Goal: Task Accomplishment & Management: Complete application form

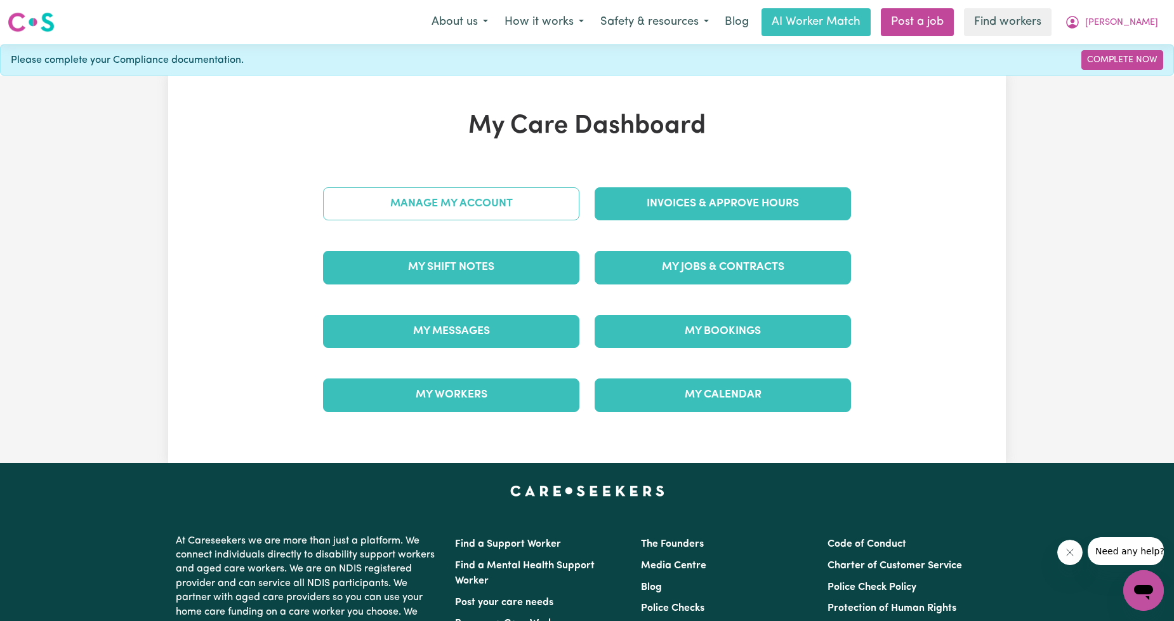
click at [495, 194] on link "Manage My Account" at bounding box center [451, 203] width 256 height 33
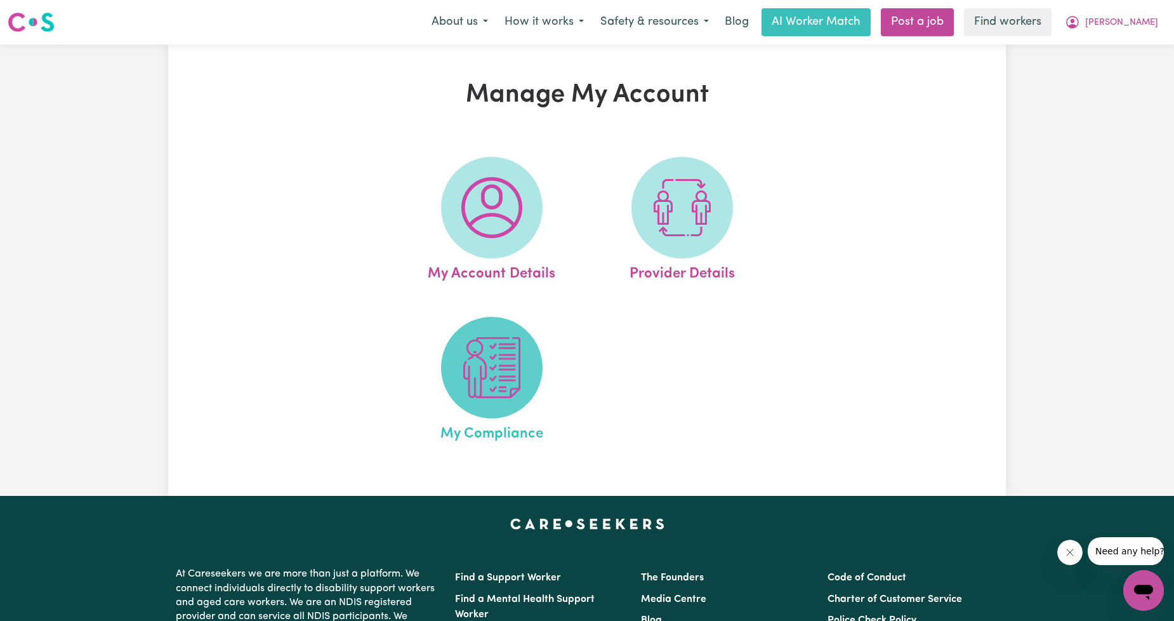
click at [448, 361] on span at bounding box center [492, 368] width 102 height 102
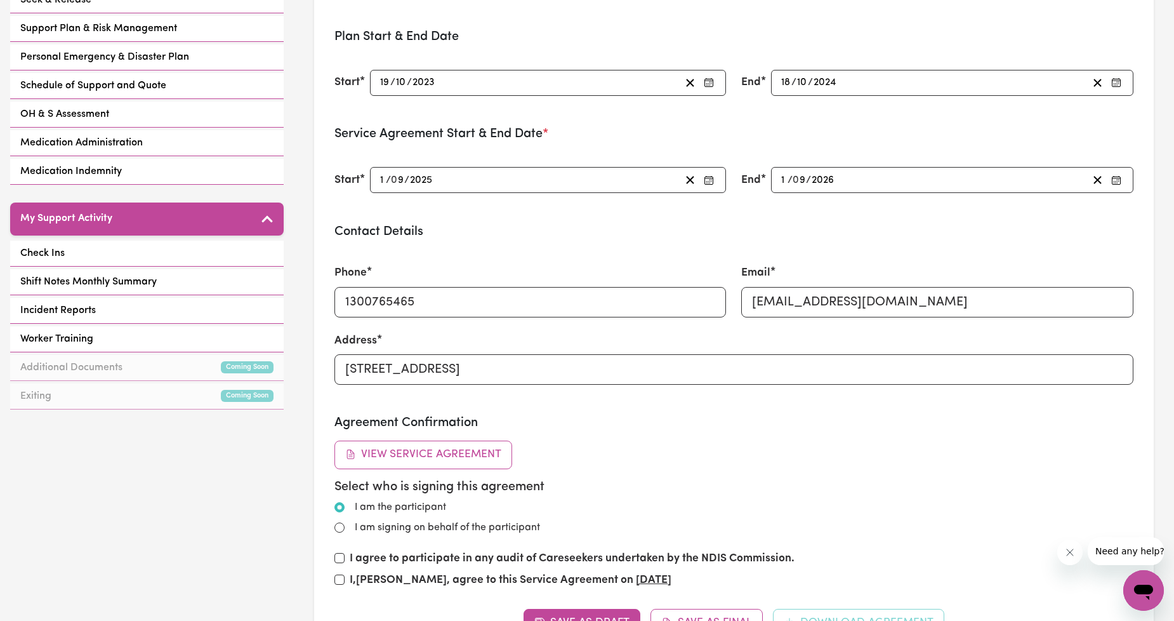
scroll to position [235, 0]
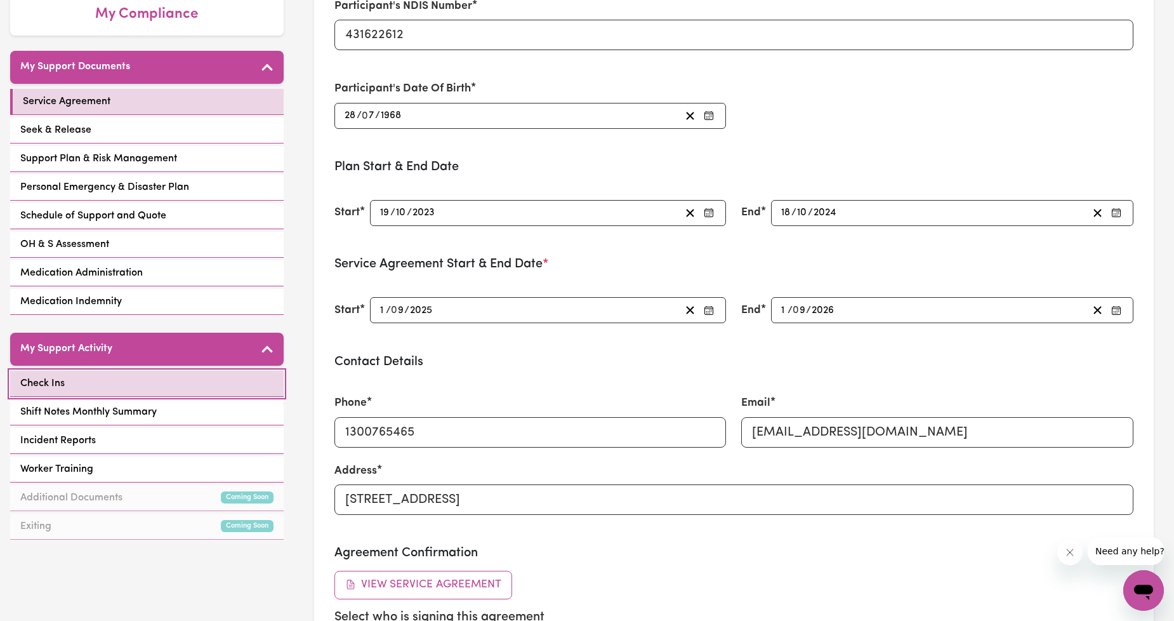
click at [175, 383] on link "Check Ins" at bounding box center [147, 384] width 274 height 26
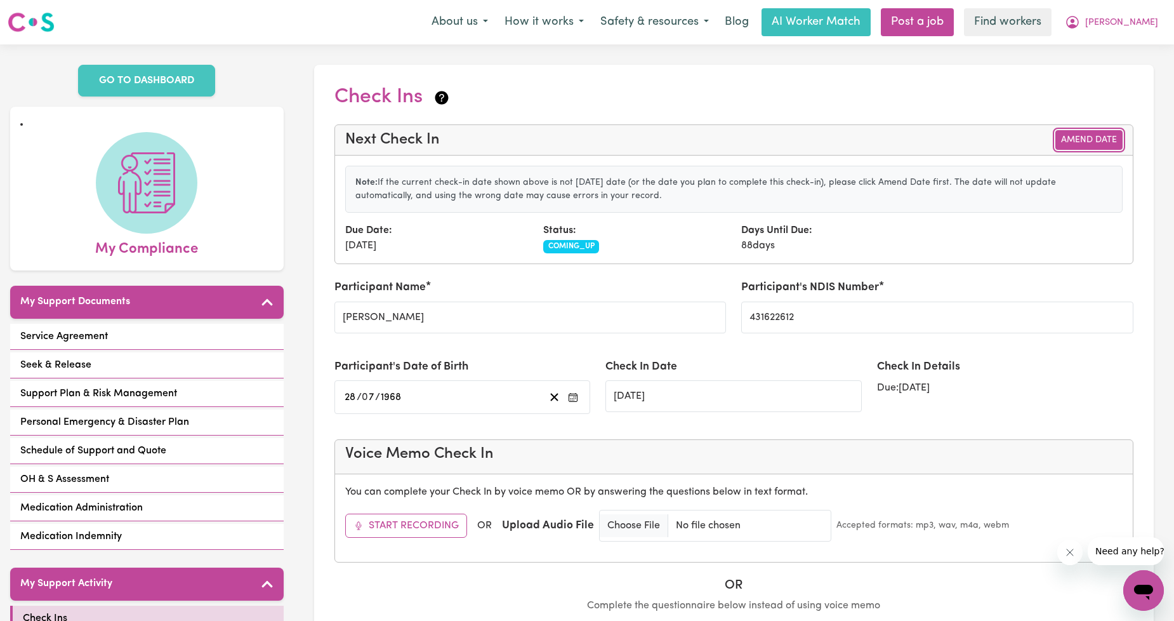
click at [1075, 135] on button "Amend Date" at bounding box center [1089, 140] width 67 height 20
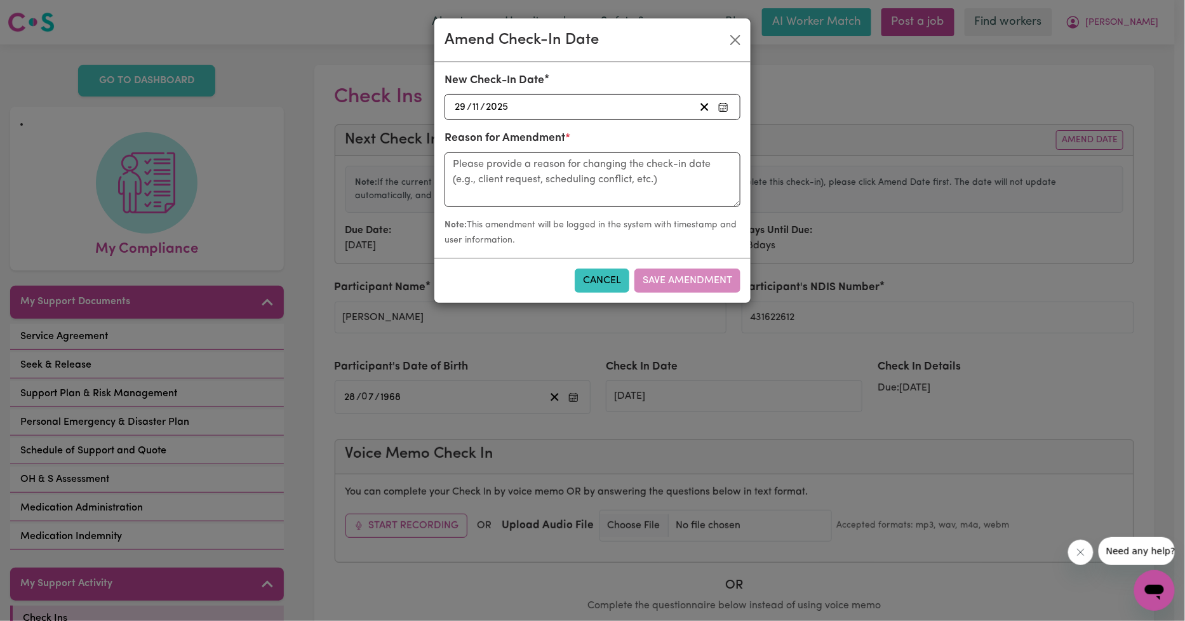
click at [627, 116] on div "[DATE] [DATE]" at bounding box center [592, 107] width 296 height 26
click at [623, 110] on div "[DATE] [DATE]" at bounding box center [574, 106] width 242 height 17
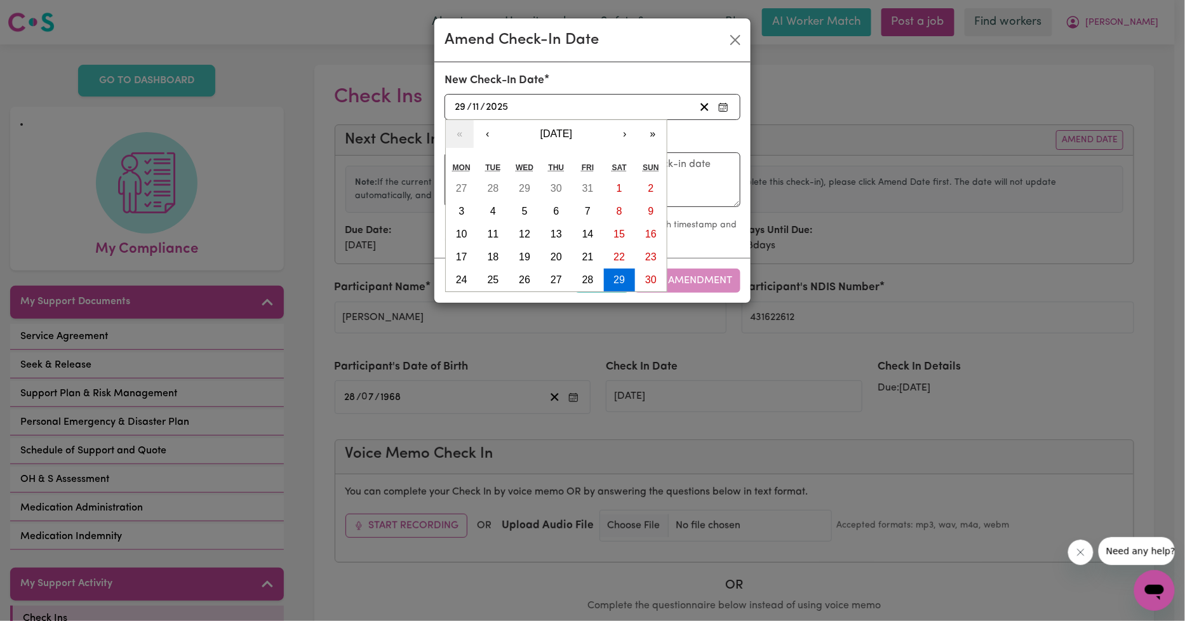
click at [716, 107] on button "button" at bounding box center [723, 106] width 18 height 17
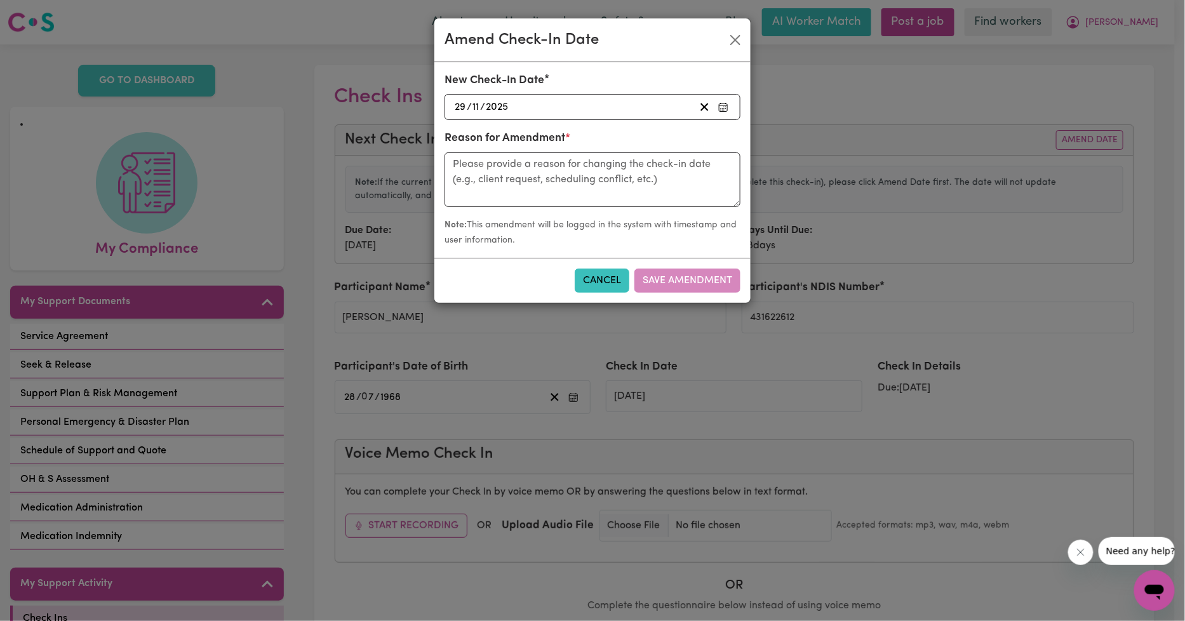
click at [716, 107] on button "button" at bounding box center [723, 106] width 18 height 17
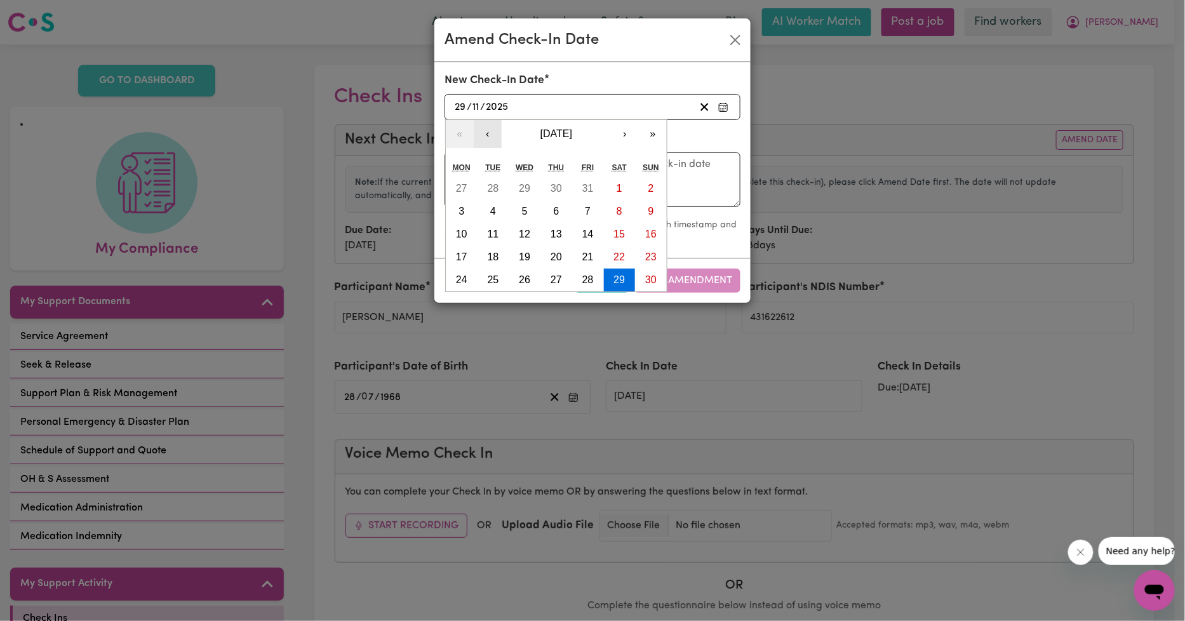
click at [486, 137] on button "‹" at bounding box center [488, 134] width 28 height 28
click at [465, 185] on button "1" at bounding box center [462, 188] width 32 height 23
type input "[DATE]"
type input "1"
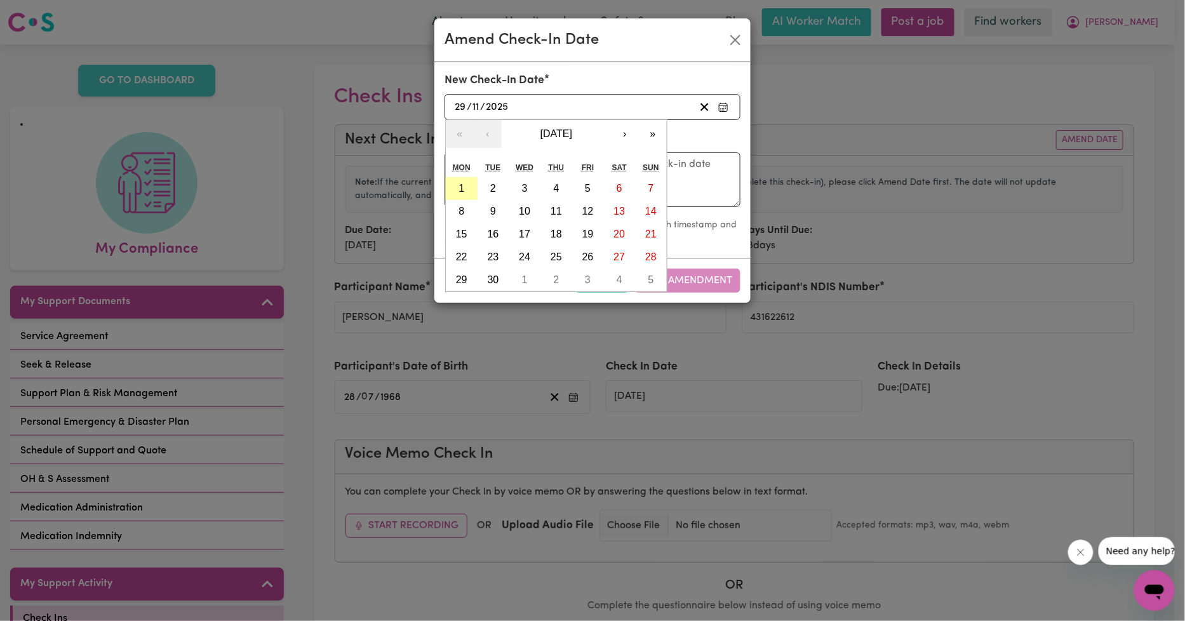
type input "9"
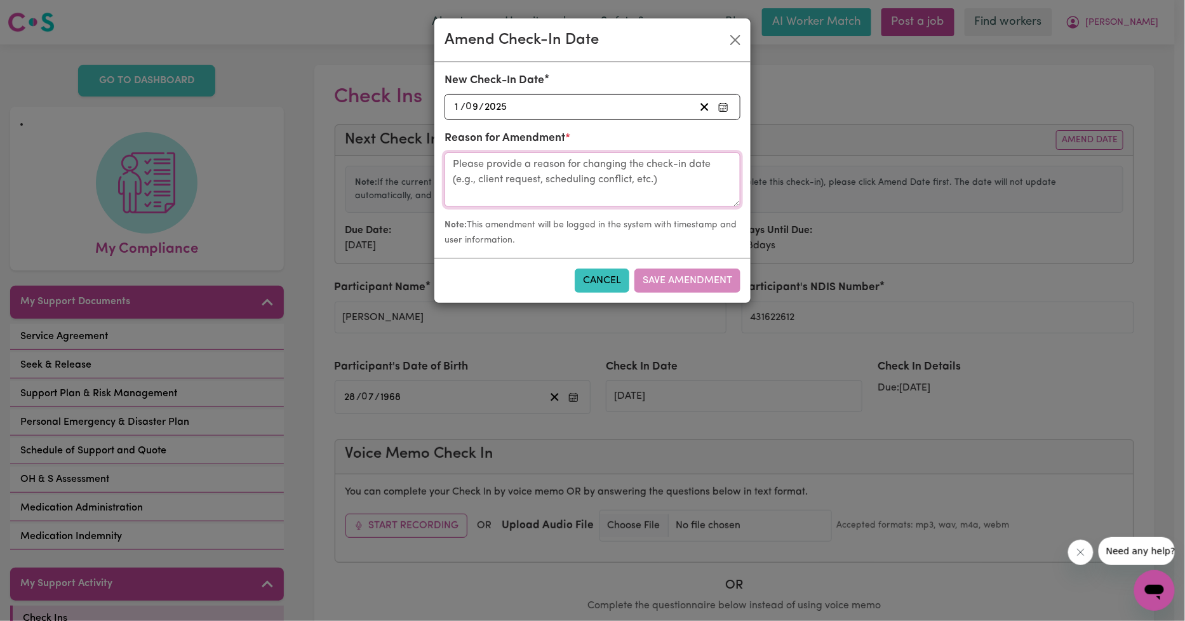
click at [629, 182] on textarea at bounding box center [592, 179] width 296 height 55
type textarea "Overdue check in"
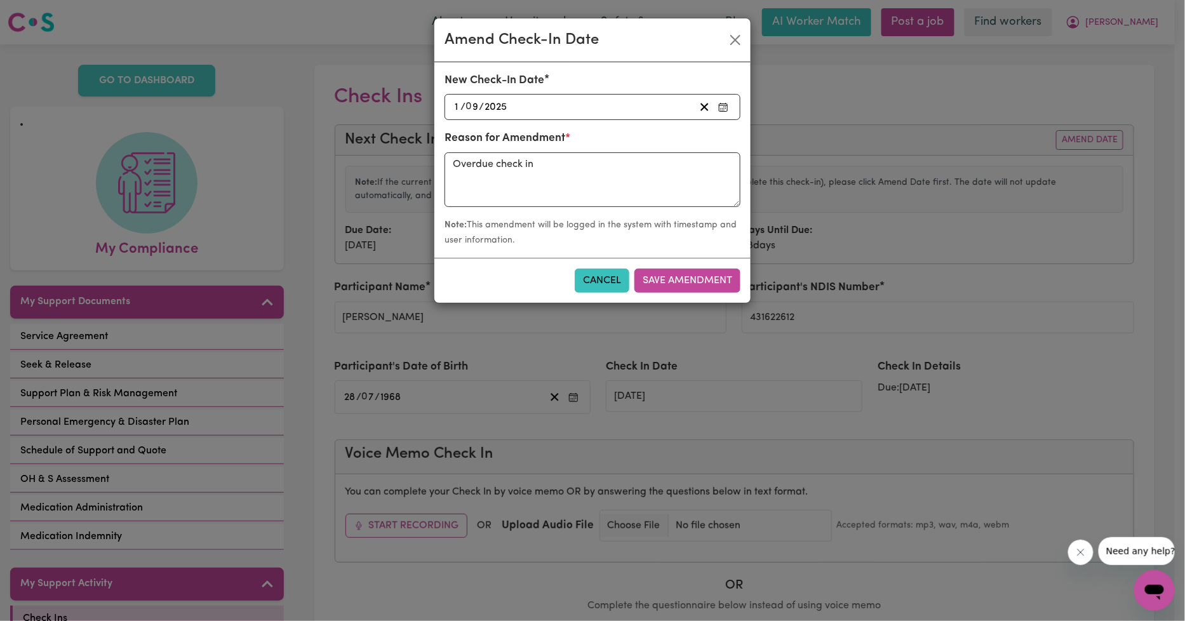
click at [694, 263] on div "Cancel Save Amendment" at bounding box center [592, 280] width 316 height 45
click at [684, 280] on button "Save Amendment" at bounding box center [687, 281] width 106 height 24
type input "[DATE]"
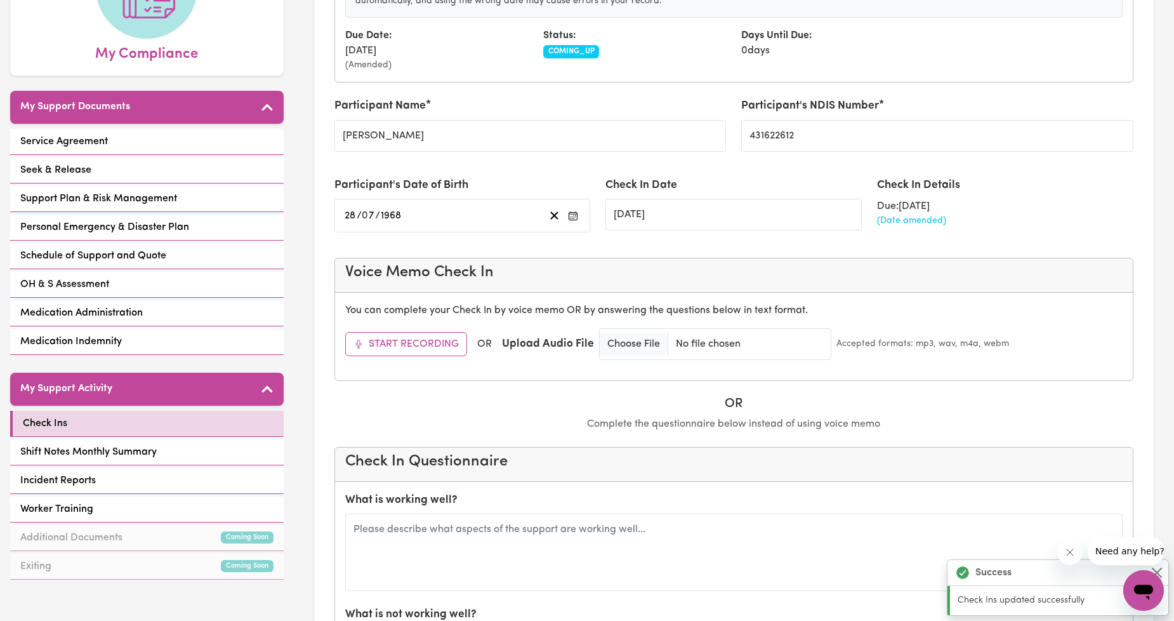
scroll to position [235, 0]
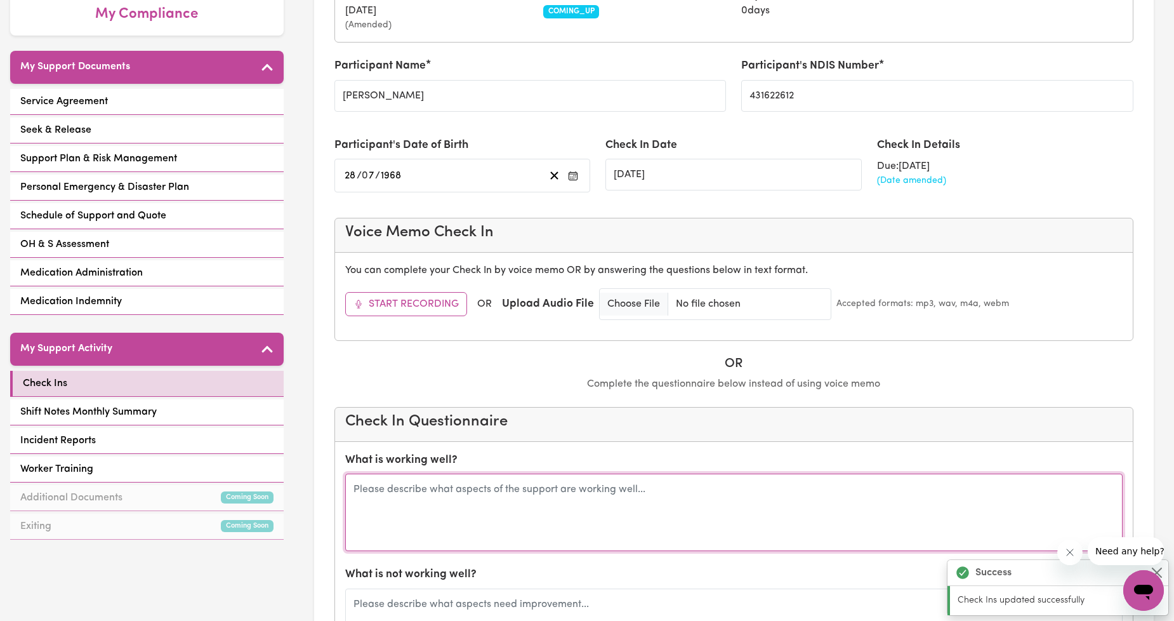
click at [481, 508] on textarea at bounding box center [734, 512] width 778 height 77
paste textarea "[PERSON_NAME]"
click at [563, 498] on textarea "New worker [PERSON_NAME] since 22/8. [PERSON_NAME]" at bounding box center [734, 512] width 778 height 77
click at [543, 497] on textarea "New worker [PERSON_NAME] since 22/8. [PERSON_NAME]" at bounding box center [734, 512] width 778 height 77
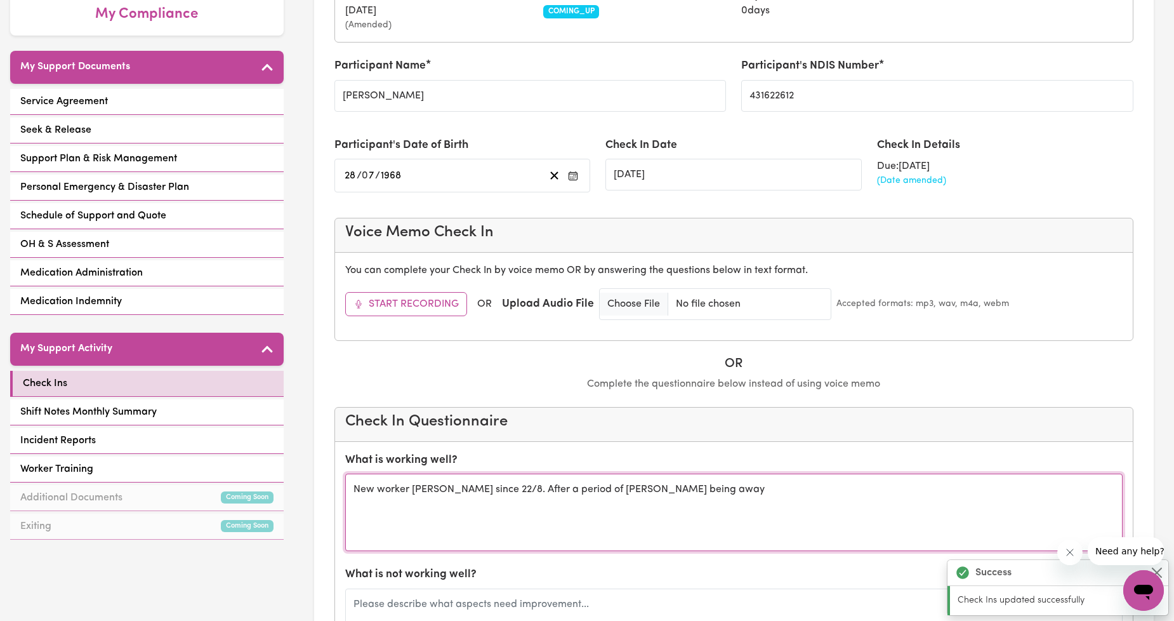
click at [749, 491] on textarea "New worker [PERSON_NAME] since 22/8. After a period of [PERSON_NAME] being away" at bounding box center [734, 512] width 778 height 77
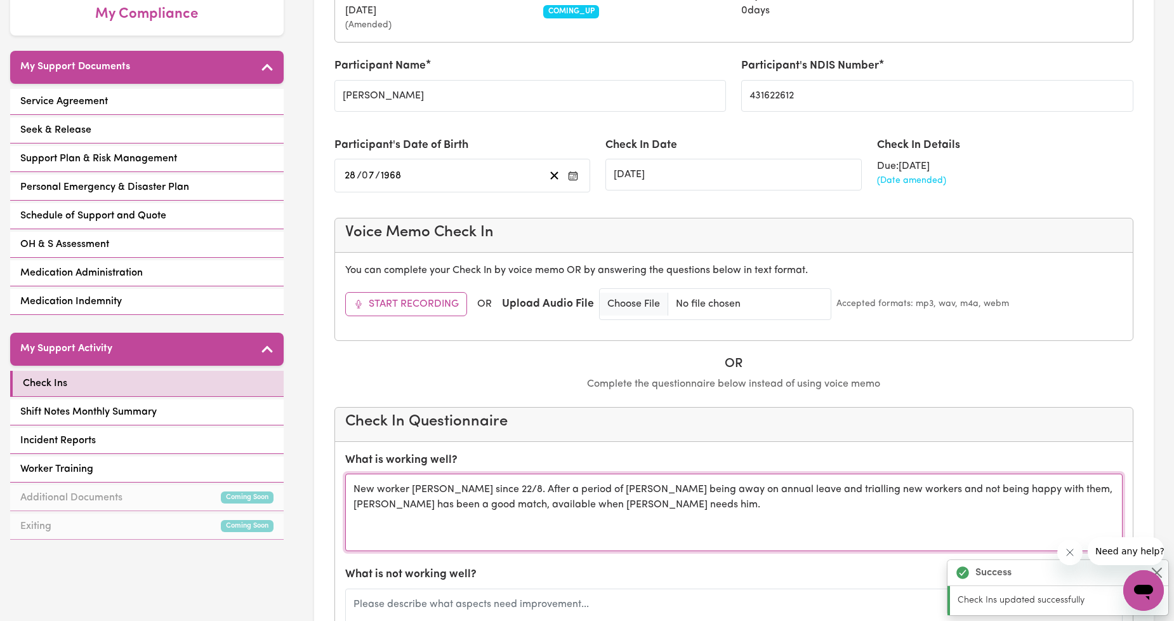
type textarea "New worker [PERSON_NAME] since 22/8. After a period of [PERSON_NAME] being away…"
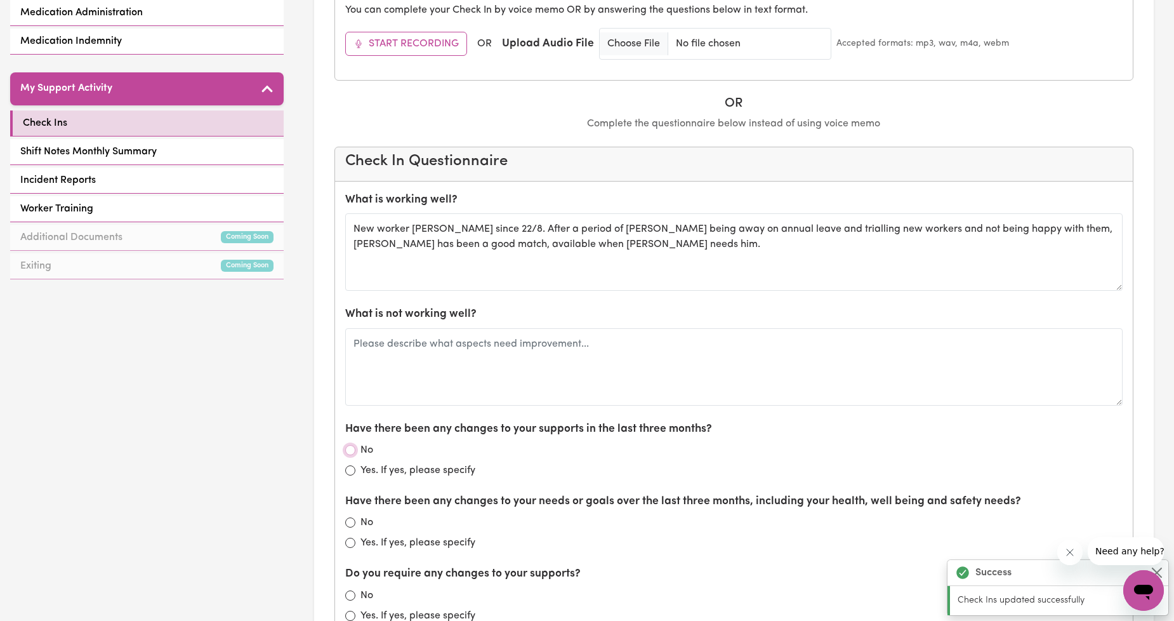
scroll to position [637, 0]
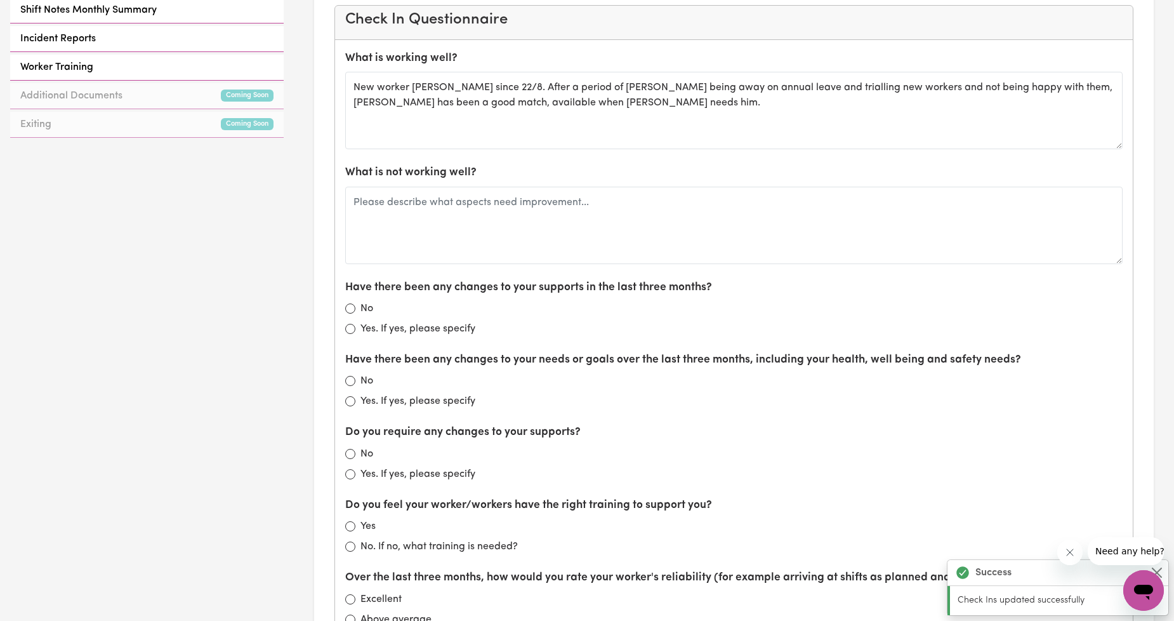
click at [657, 187] on div "What is not working well?" at bounding box center [734, 213] width 778 height 99
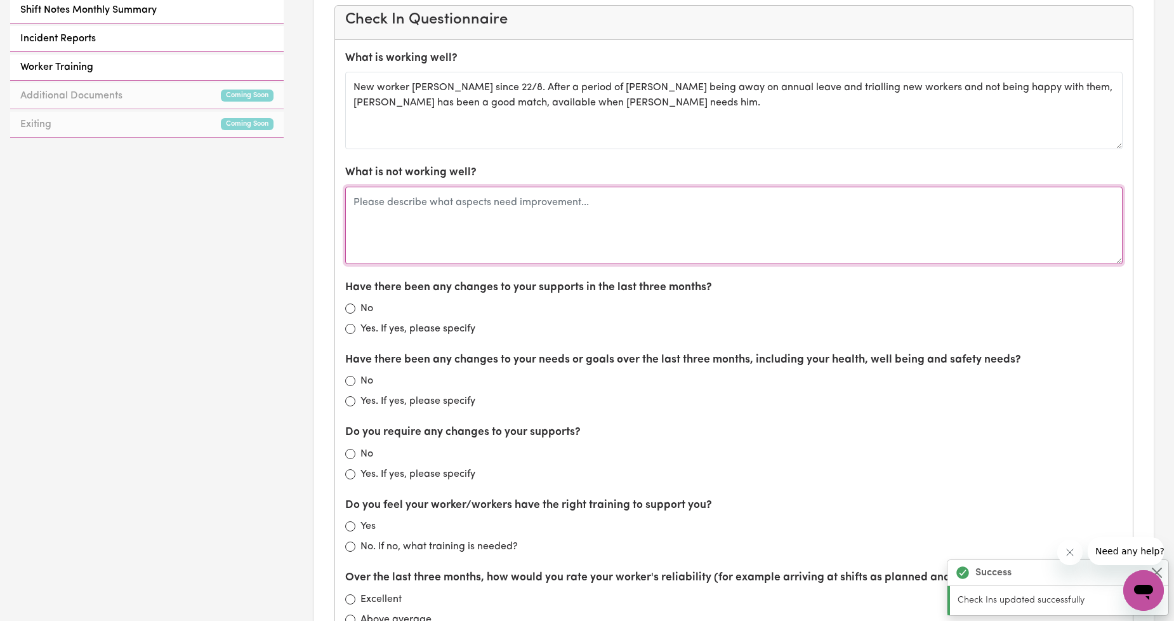
click at [635, 209] on textarea at bounding box center [734, 225] width 778 height 77
type textarea "Inconsistency in timing of shifts, need to get [PERSON_NAME] back onto a regula…"
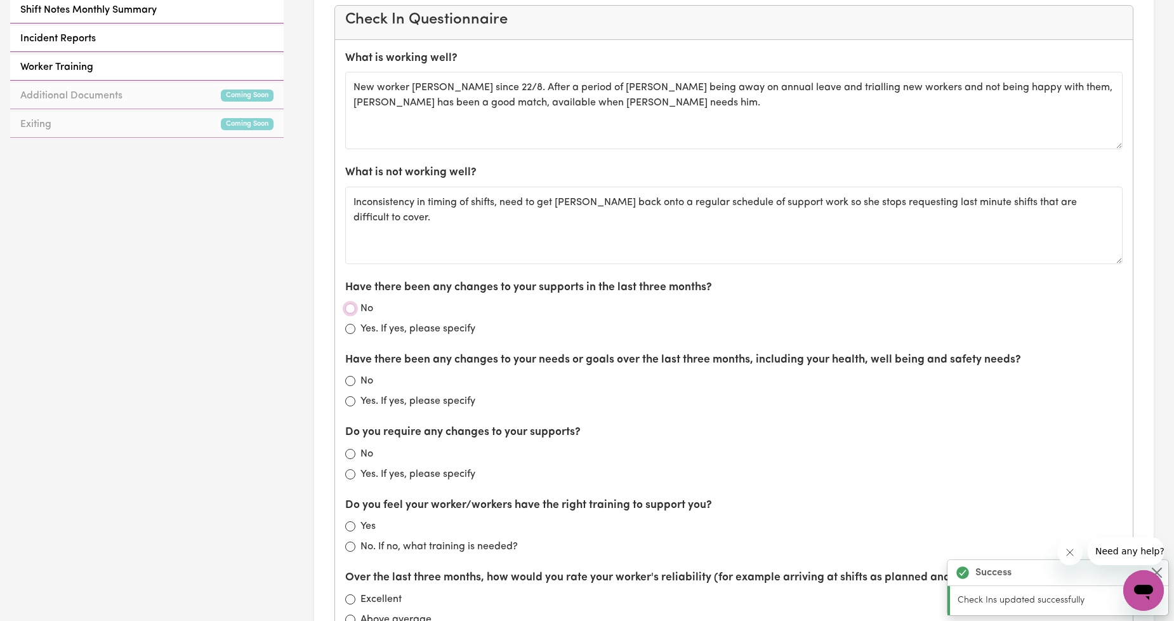
click at [352, 308] on input "No" at bounding box center [350, 308] width 10 height 10
radio input "true"
click at [345, 378] on div "No" at bounding box center [734, 380] width 778 height 15
click at [362, 388] on label "No" at bounding box center [367, 380] width 13 height 15
click at [355, 386] on input "No" at bounding box center [350, 381] width 10 height 10
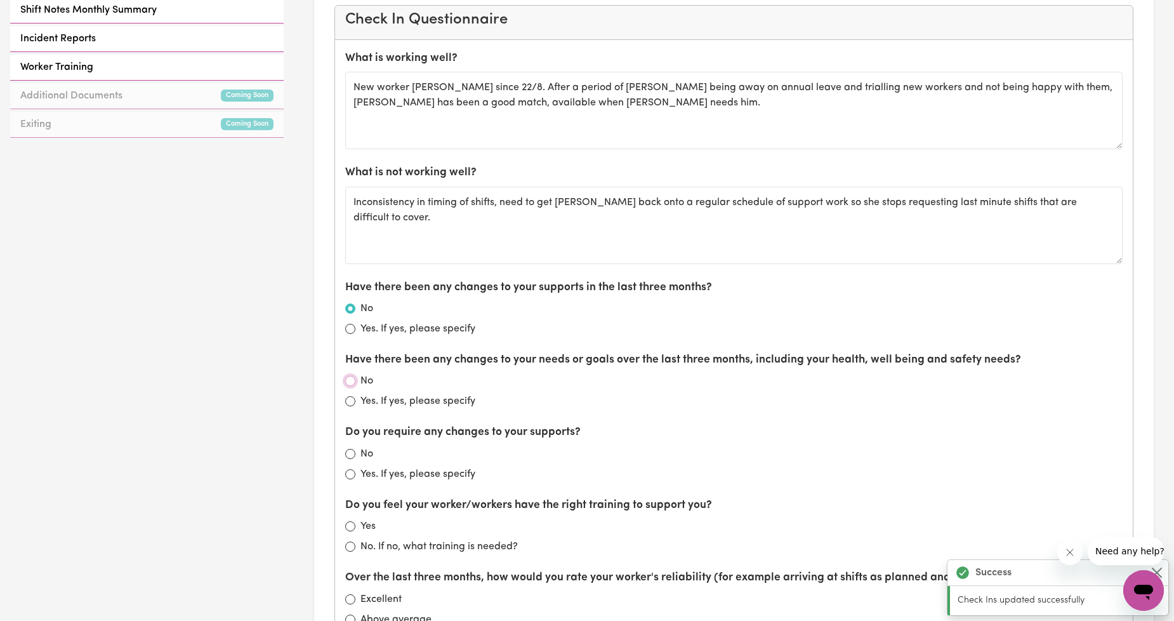
radio input "true"
click at [350, 455] on input "No" at bounding box center [350, 454] width 10 height 10
radio input "true"
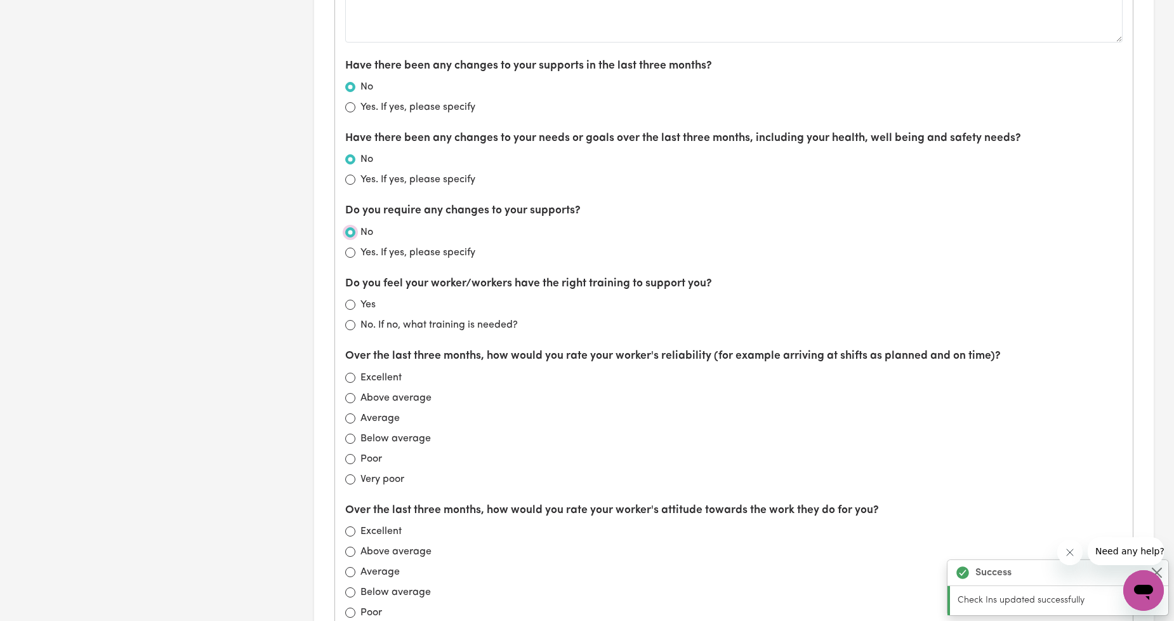
scroll to position [872, 0]
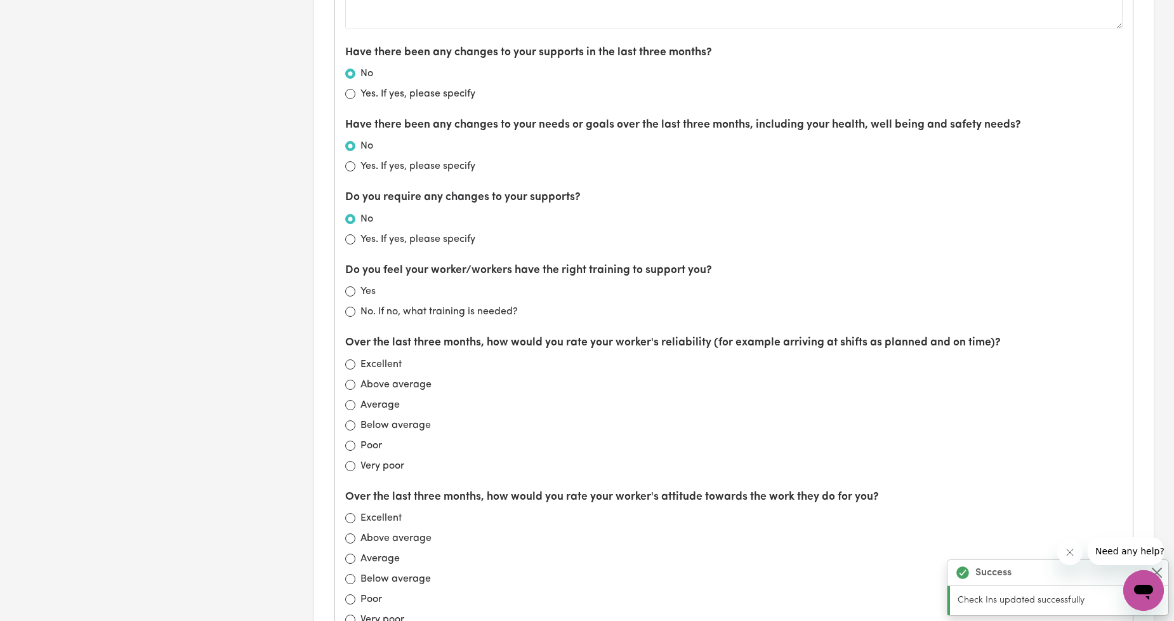
click at [455, 307] on label "No. If no, what training is needed?" at bounding box center [439, 311] width 157 height 15
click at [355, 307] on input "No. If no, what training is needed?" at bounding box center [350, 312] width 10 height 10
radio input "true"
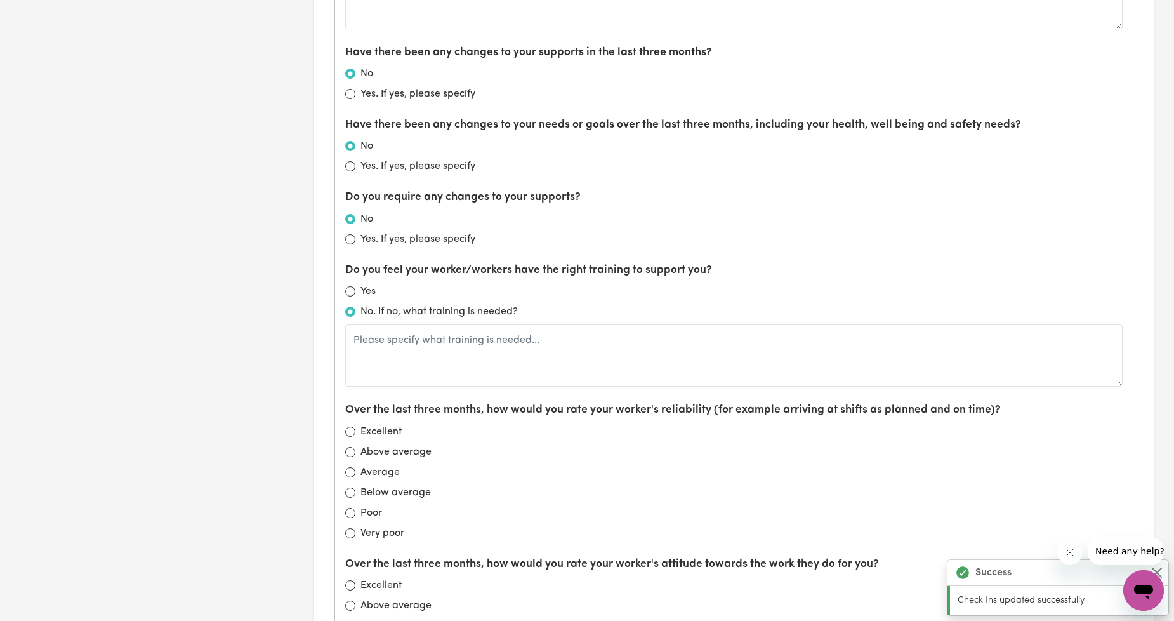
click at [392, 454] on label "Above average" at bounding box center [396, 451] width 71 height 15
click at [355, 454] on input "Above average" at bounding box center [350, 452] width 10 height 10
radio input "true"
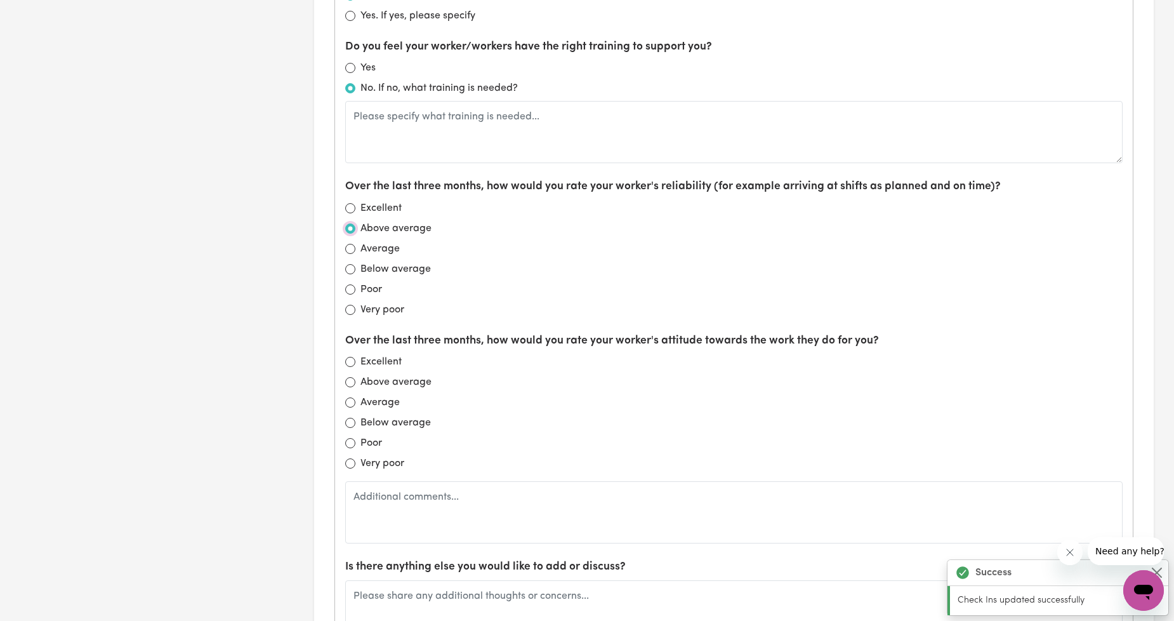
scroll to position [1107, 0]
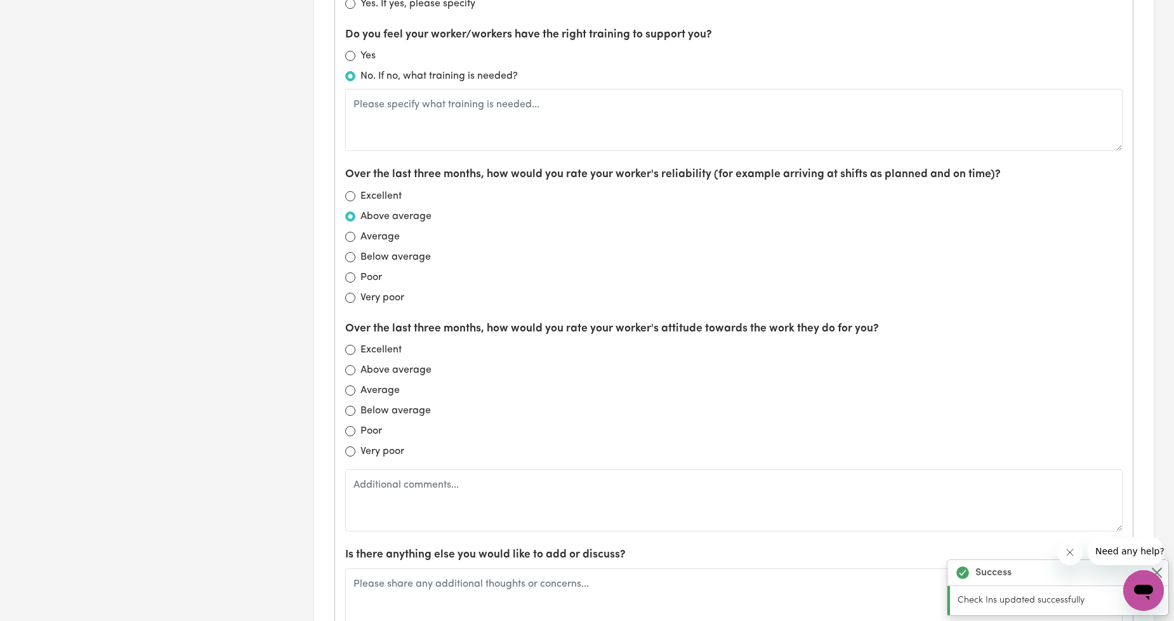
click at [382, 368] on label "Above average" at bounding box center [396, 369] width 71 height 15
click at [355, 368] on input "Above average" at bounding box center [350, 370] width 10 height 10
radio input "true"
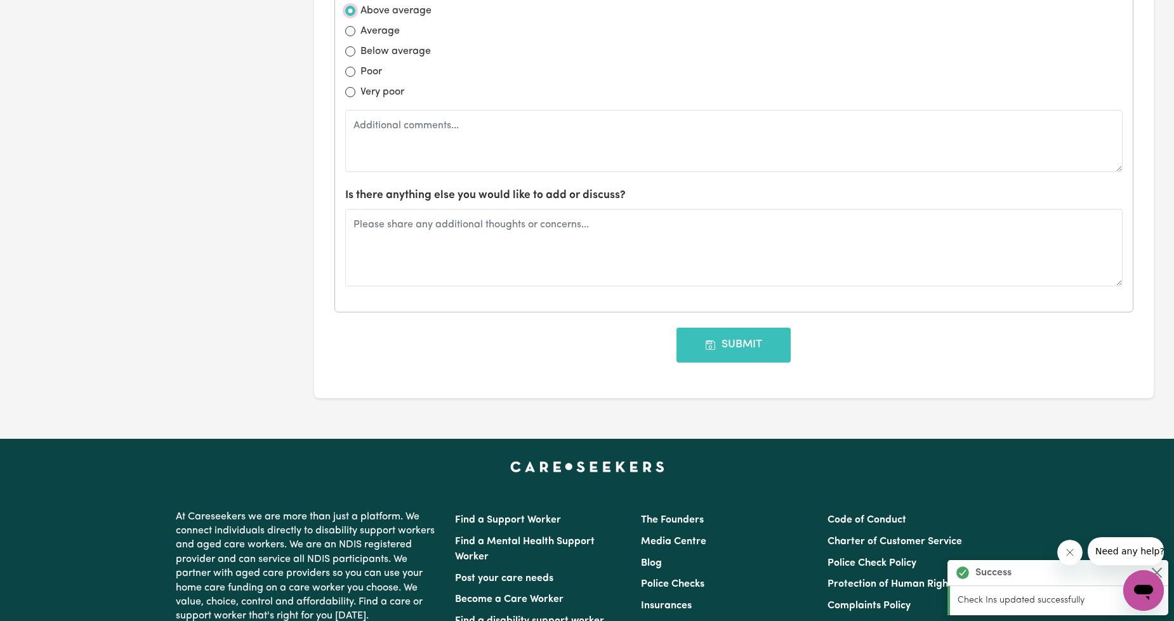
scroll to position [1645, 0]
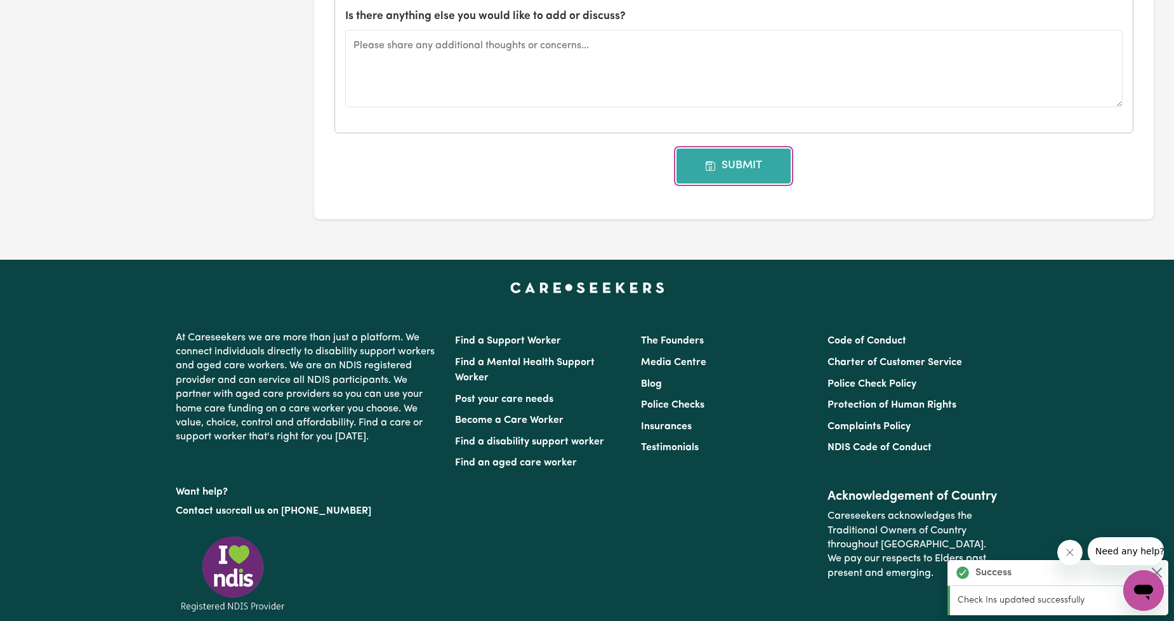
click at [700, 176] on button "Submit" at bounding box center [734, 166] width 114 height 34
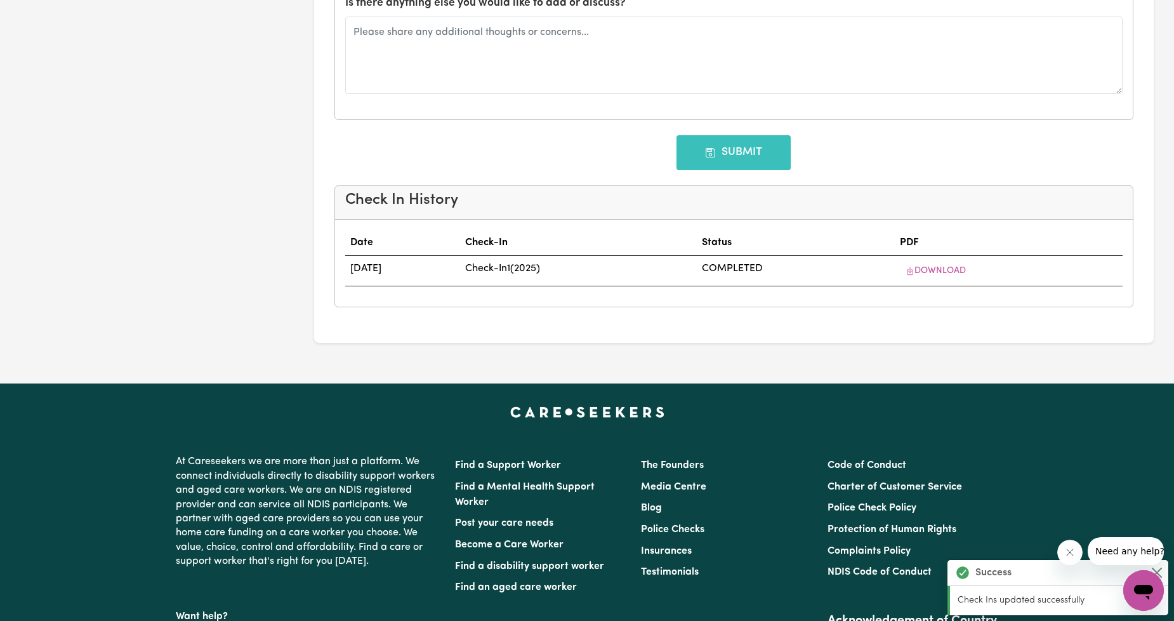
type input "[DATE]"
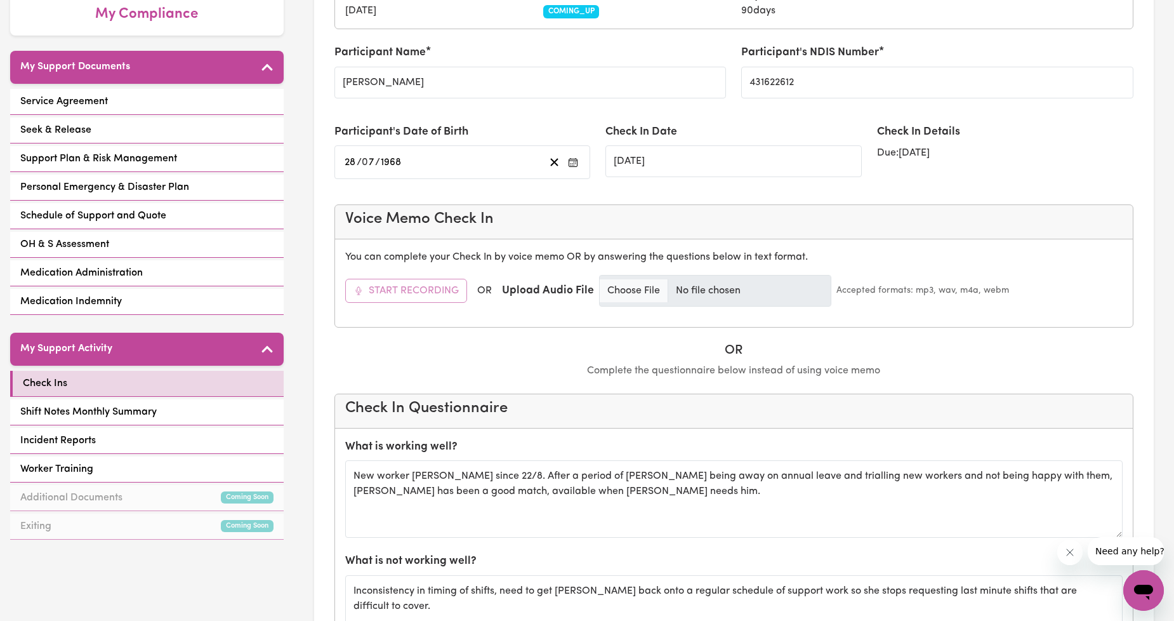
scroll to position [0, 0]
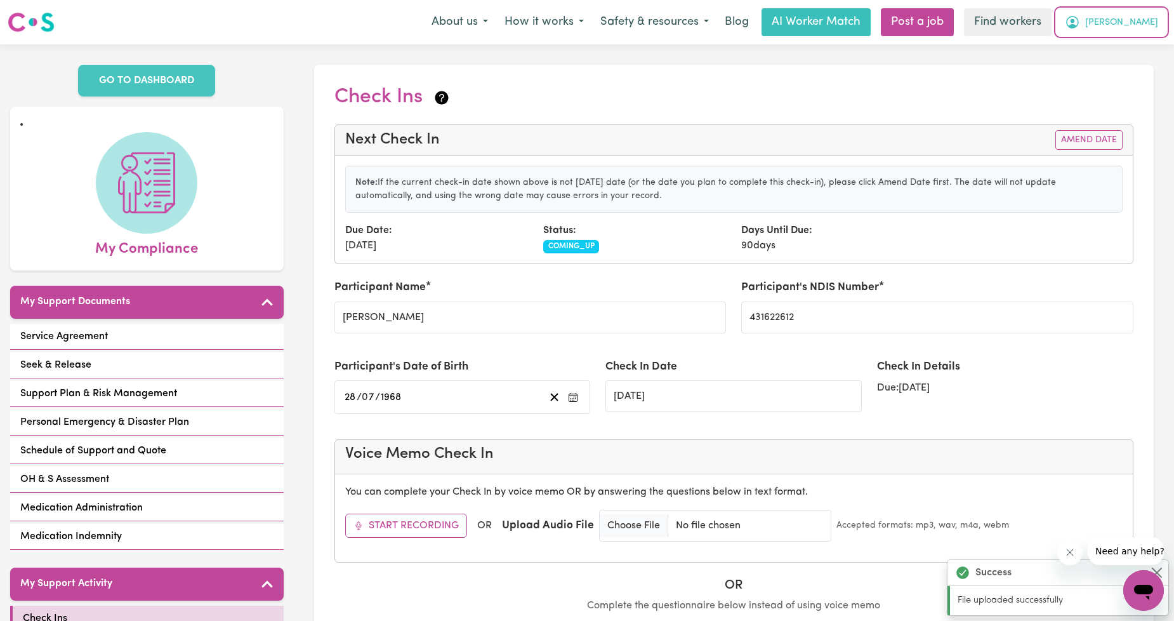
click at [1143, 23] on span "[PERSON_NAME]" at bounding box center [1121, 23] width 73 height 14
click at [1106, 68] on link "Logout" at bounding box center [1116, 73] width 100 height 24
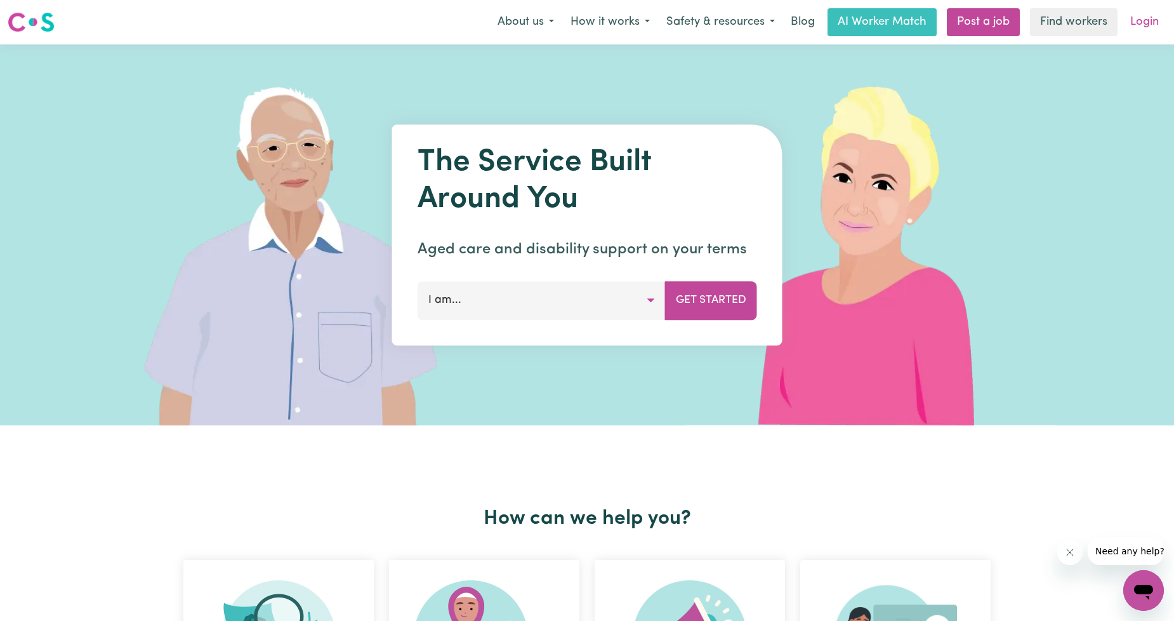
click at [1146, 17] on link "Login" at bounding box center [1145, 22] width 44 height 28
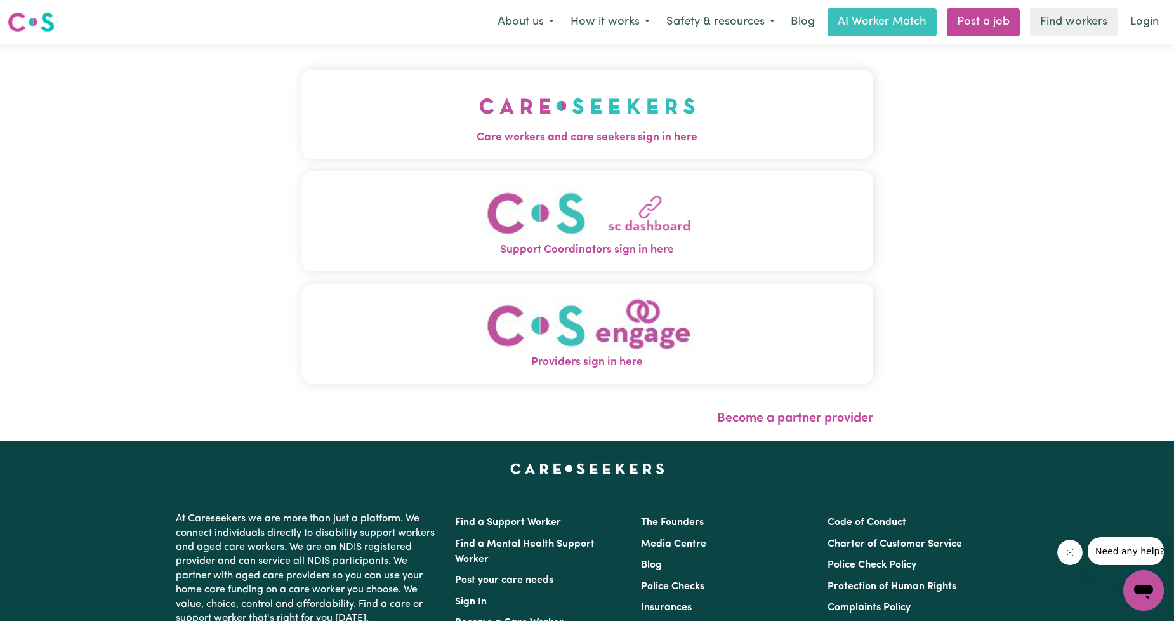
click at [513, 161] on div "Care workers and care seekers sign in here Support Coordinators sign in here Pr…" at bounding box center [588, 233] width 572 height 326
click at [503, 149] on button "Care workers and care seekers sign in here" at bounding box center [588, 114] width 572 height 89
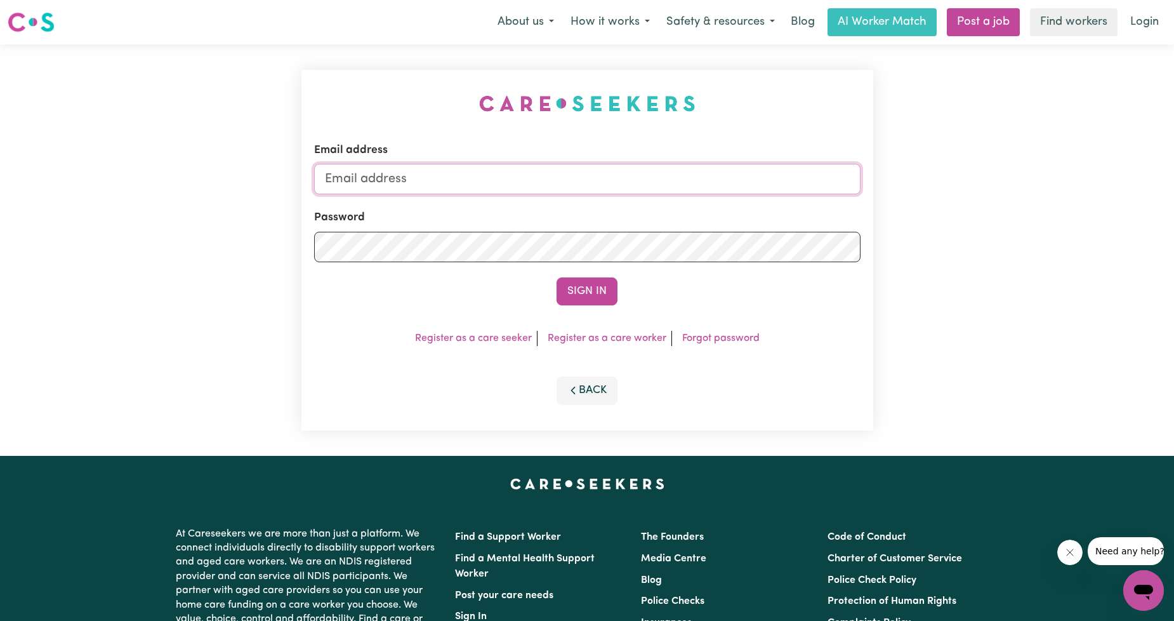
click at [488, 175] on input "Email address" at bounding box center [587, 179] width 547 height 30
drag, startPoint x: 392, startPoint y: 182, endPoint x: 684, endPoint y: 203, distance: 293.4
click at [684, 203] on form "Email address [EMAIL_ADDRESS][PERSON_NAME][DOMAIN_NAME] Password Sign In" at bounding box center [587, 223] width 547 height 163
type input "[EMAIL_ADDRESS][DOMAIN_NAME]"
click at [594, 289] on button "Sign In" at bounding box center [587, 291] width 61 height 28
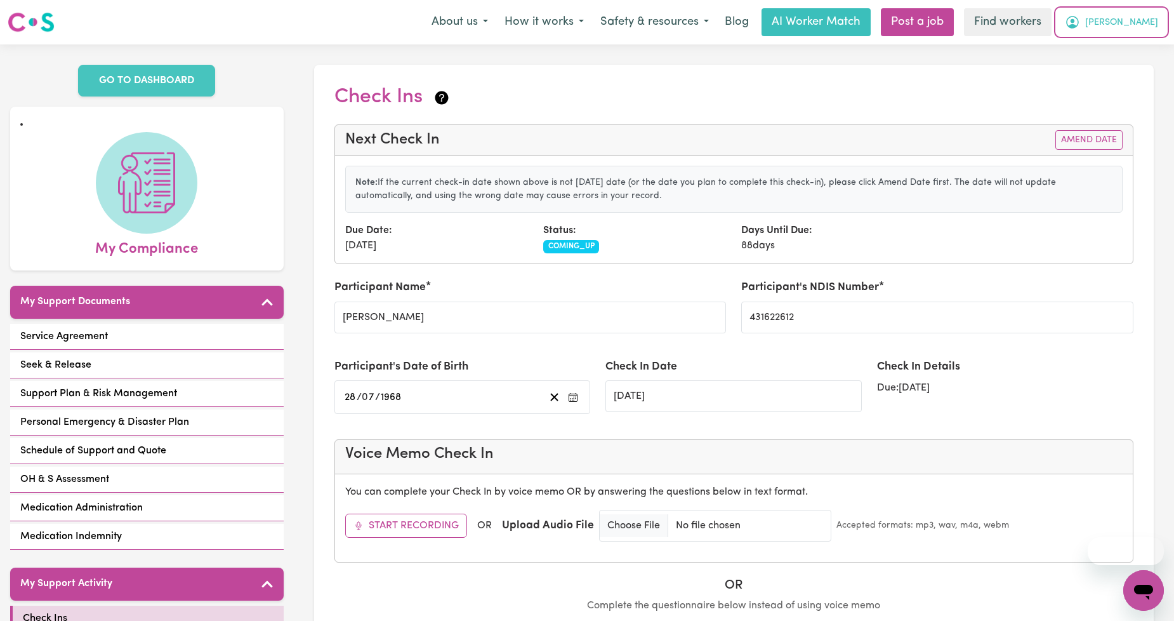
click at [1146, 22] on span "[PERSON_NAME]" at bounding box center [1121, 23] width 73 height 14
click at [1135, 34] on button "[PERSON_NAME]" at bounding box center [1112, 22] width 110 height 27
click at [1126, 32] on button "[PERSON_NAME]" at bounding box center [1112, 22] width 110 height 27
click at [1119, 40] on link "My Dashboard" at bounding box center [1116, 49] width 100 height 24
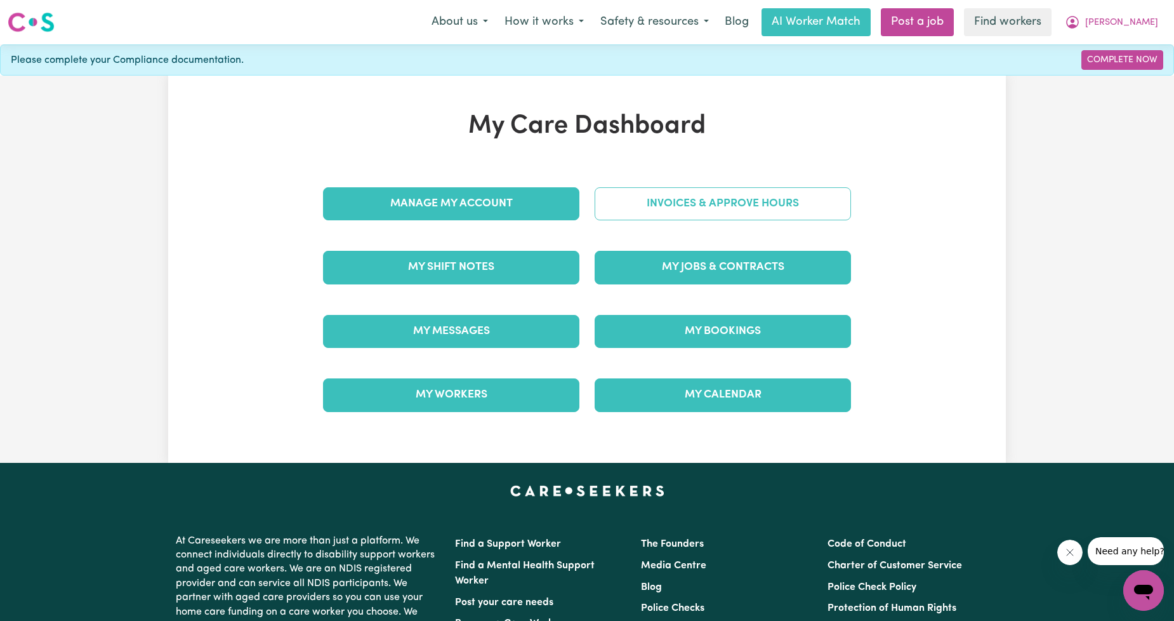
click at [791, 189] on link "Invoices & Approve Hours" at bounding box center [723, 203] width 256 height 33
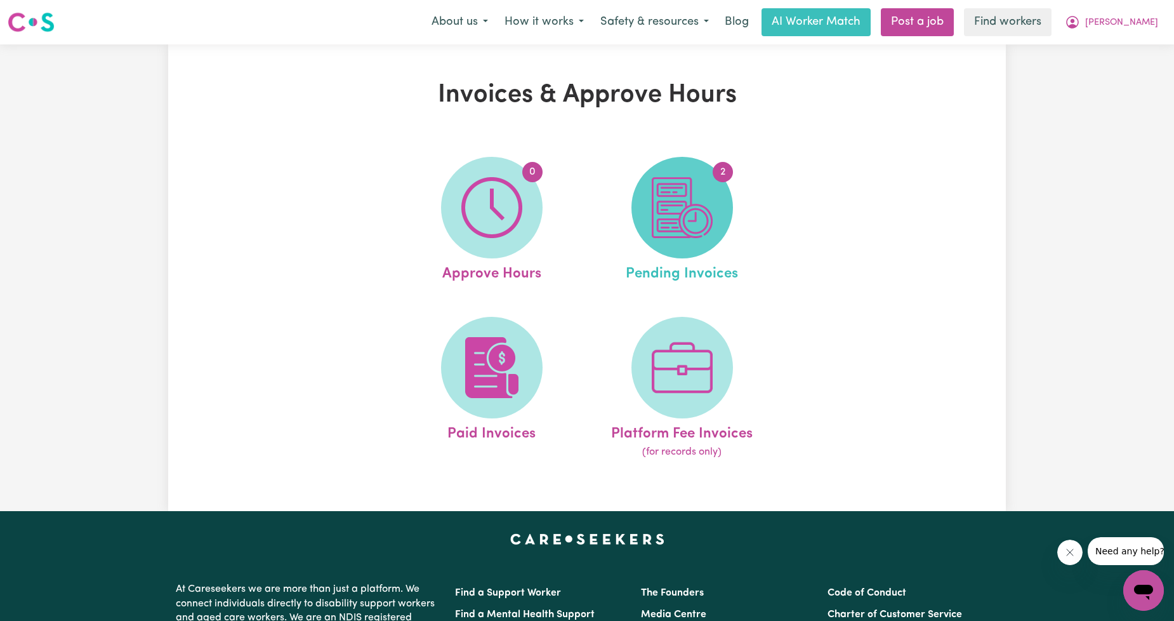
click at [680, 218] on img at bounding box center [682, 207] width 61 height 61
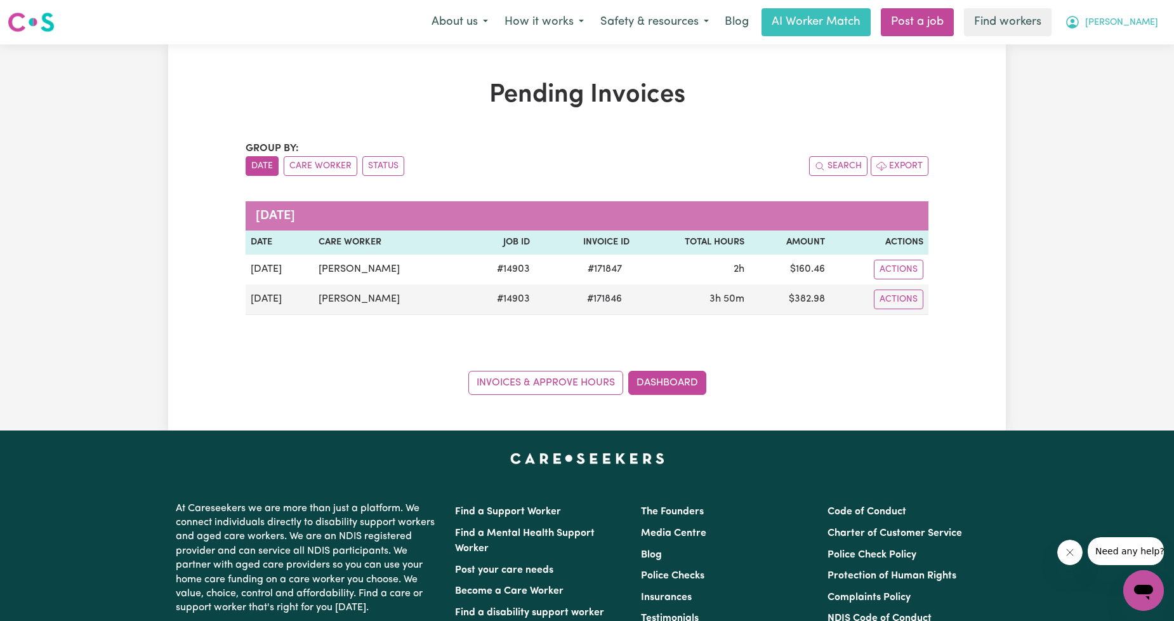
click at [1162, 30] on button "[PERSON_NAME]" at bounding box center [1112, 22] width 110 height 27
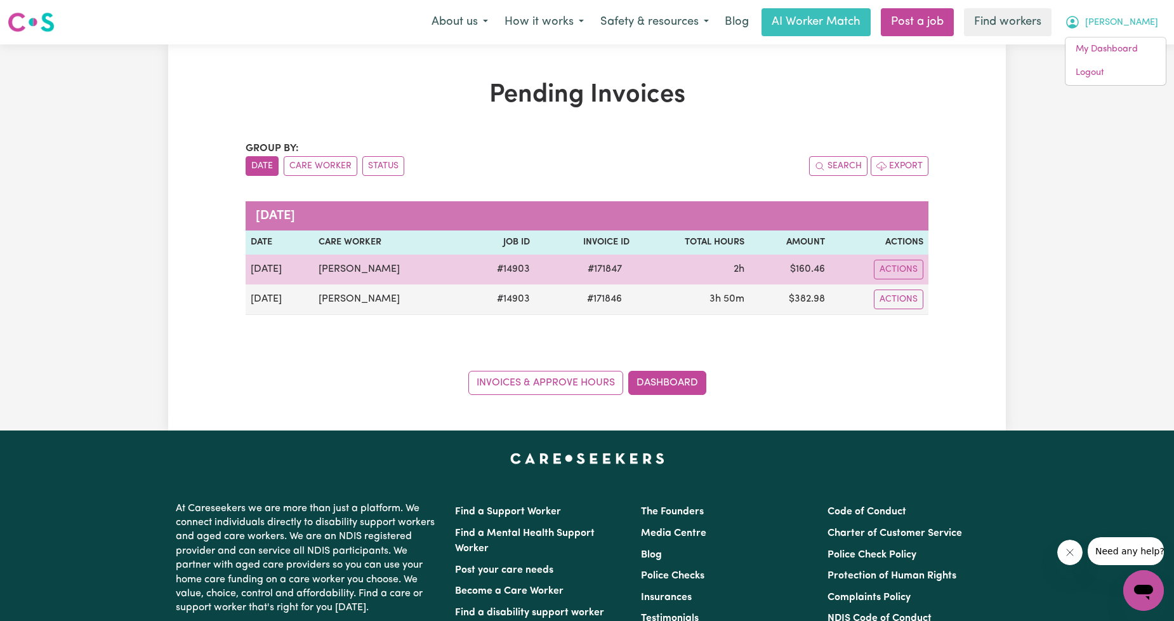
drag, startPoint x: 415, startPoint y: 262, endPoint x: 319, endPoint y: 268, distance: 96.0
click at [319, 268] on td "[PERSON_NAME]" at bounding box center [389, 270] width 150 height 30
copy td "[PERSON_NAME]"
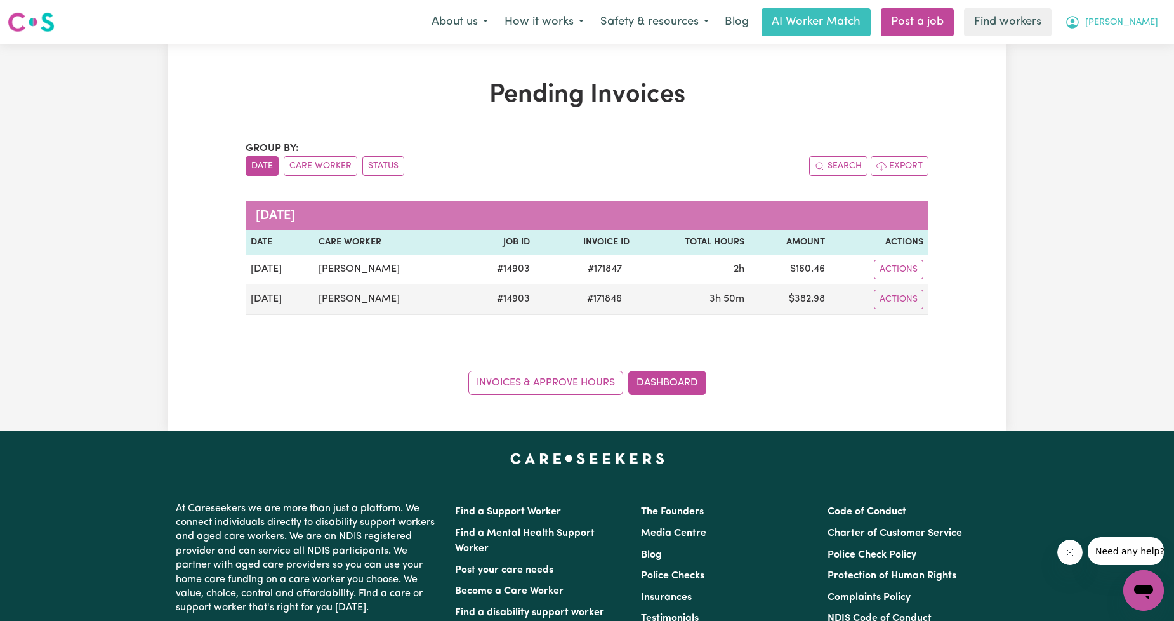
click at [1158, 33] on button "[PERSON_NAME]" at bounding box center [1112, 22] width 110 height 27
click at [1097, 51] on link "My Dashboard" at bounding box center [1116, 49] width 100 height 24
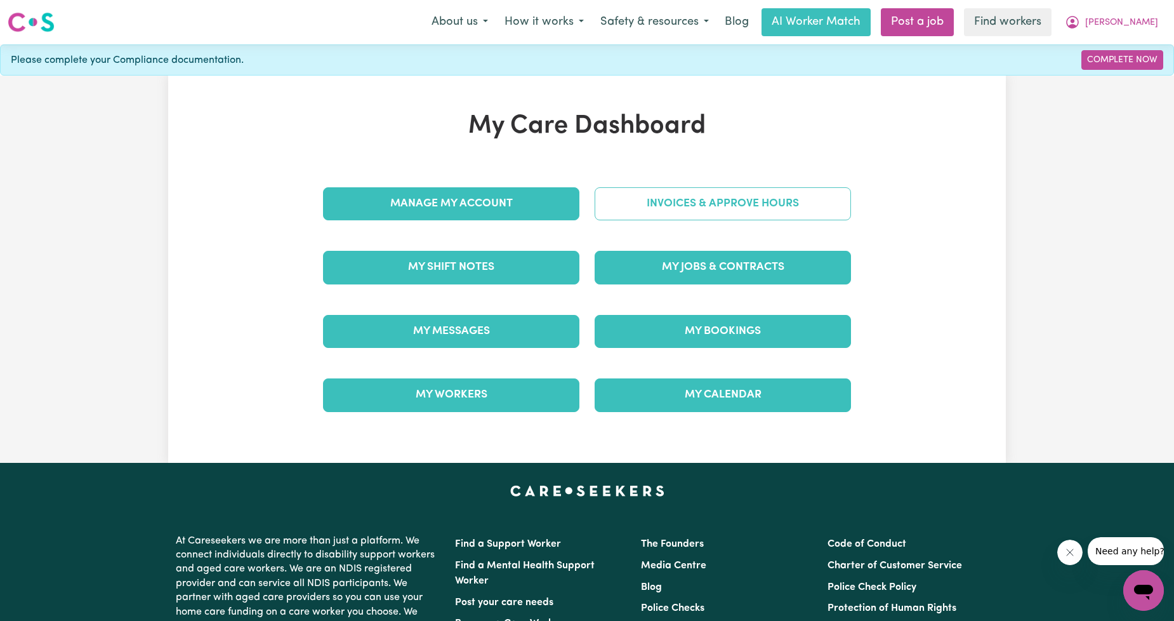
click at [782, 208] on link "Invoices & Approve Hours" at bounding box center [723, 203] width 256 height 33
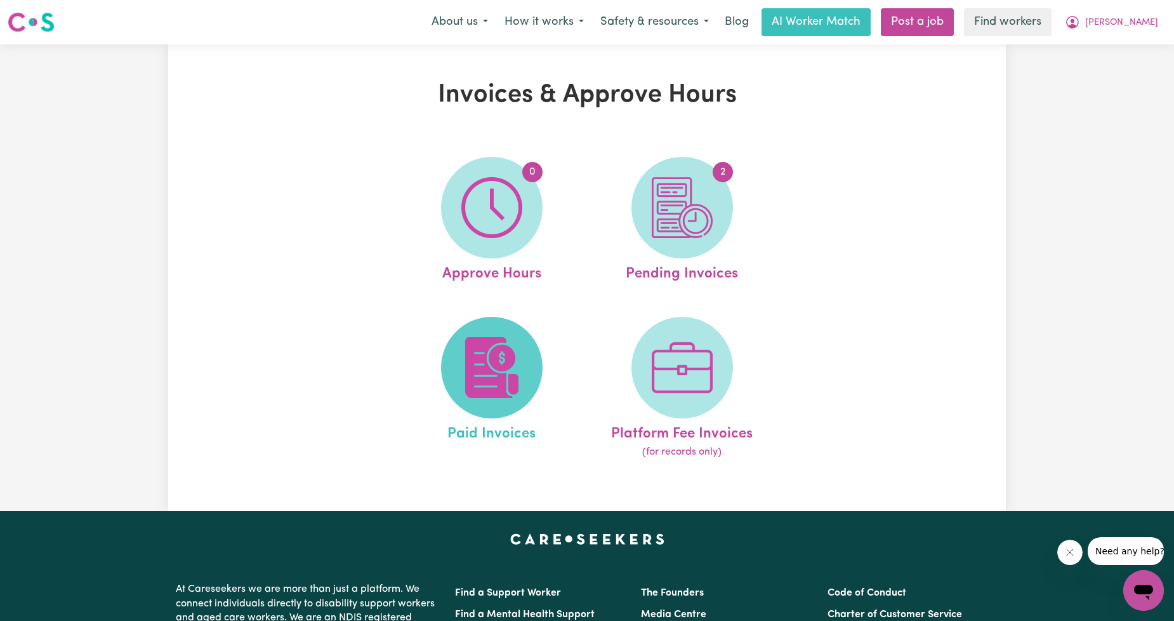
click at [504, 354] on img at bounding box center [491, 367] width 61 height 61
